Goal: Task Accomplishment & Management: Manage account settings

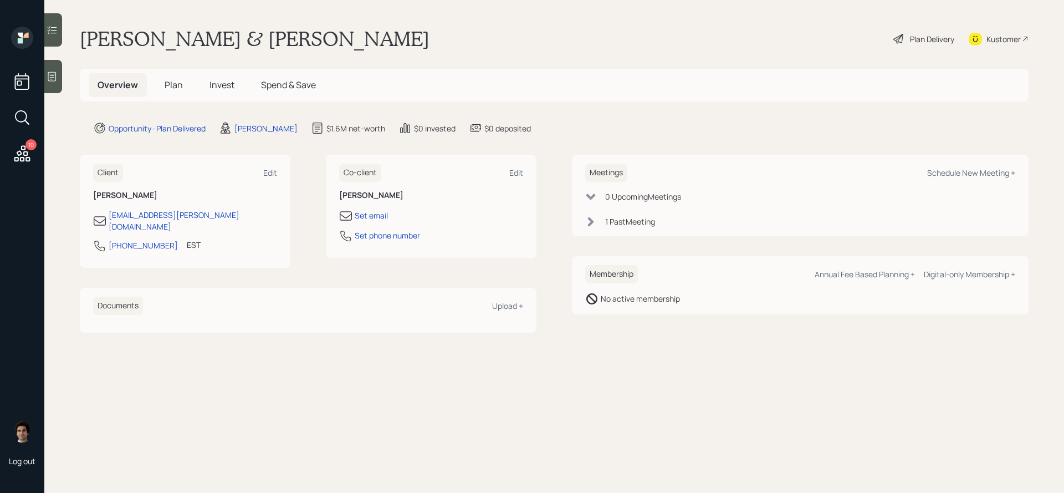
click at [147, 81] on div "Overview Plan Invest Spend & Save" at bounding box center [207, 85] width 236 height 24
click at [172, 86] on span "Plan" at bounding box center [174, 85] width 18 height 12
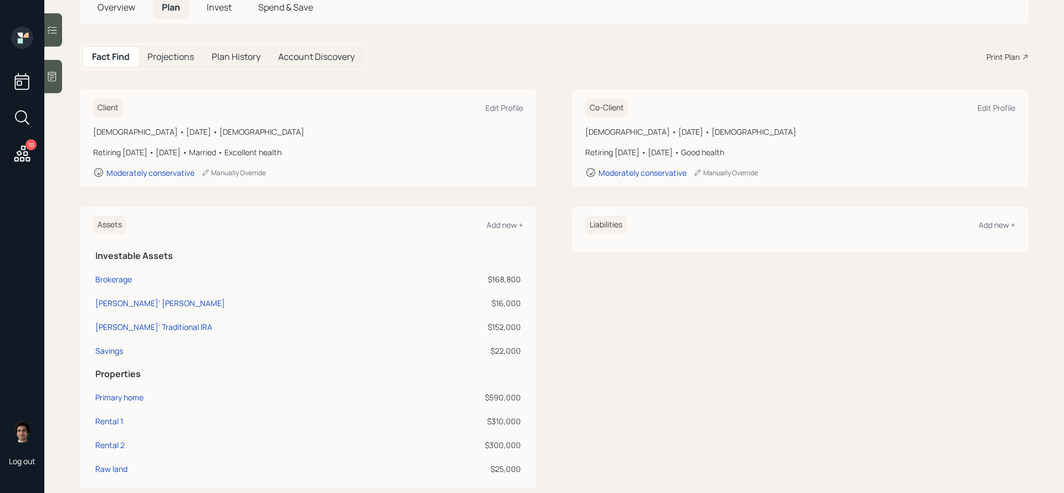
scroll to position [89, 0]
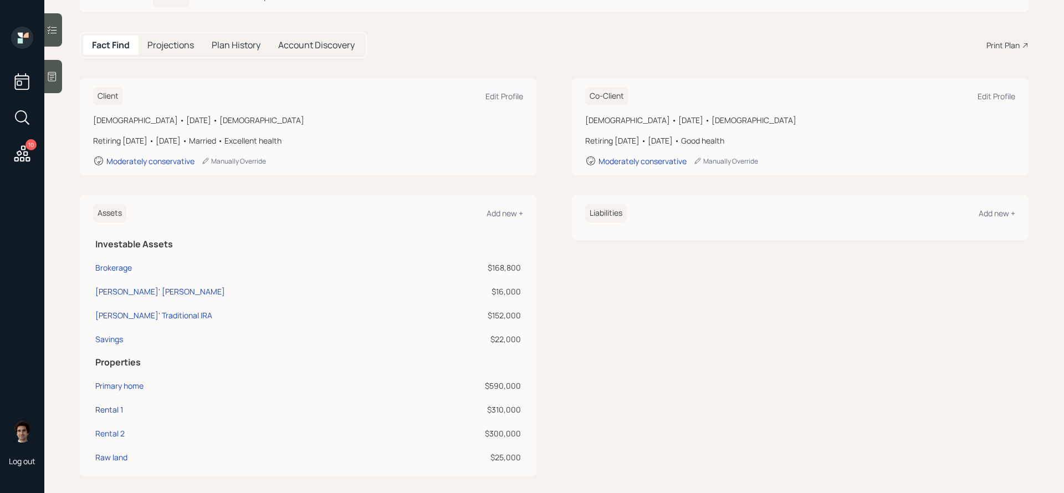
click at [114, 411] on div "Rental 1" at bounding box center [109, 409] width 28 height 12
select select "rental_property"
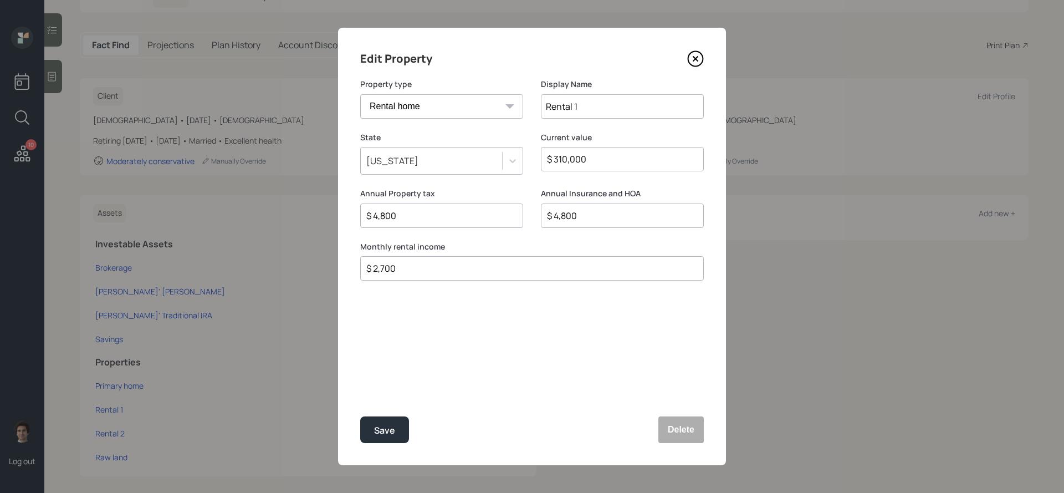
click at [697, 58] on icon at bounding box center [695, 58] width 17 height 17
